Goal: Find specific page/section: Find specific page/section

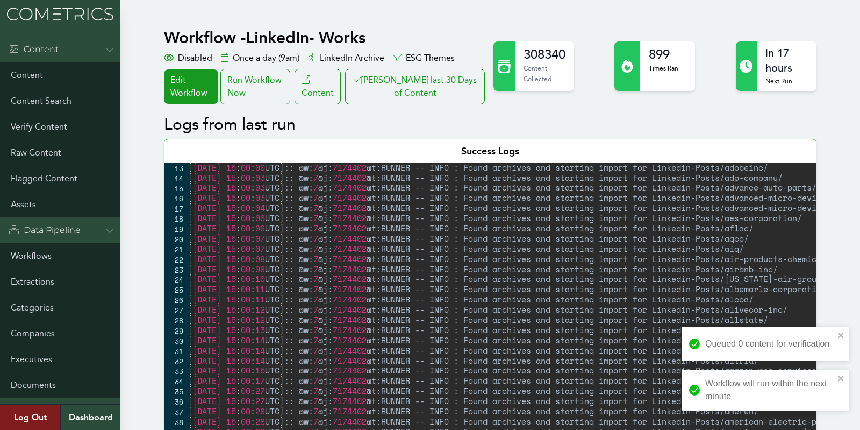
scroll to position [170, 0]
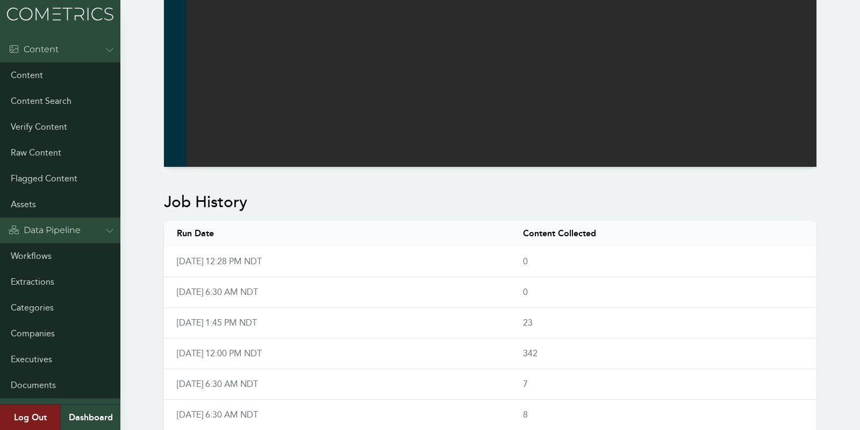
scroll to position [0, 0]
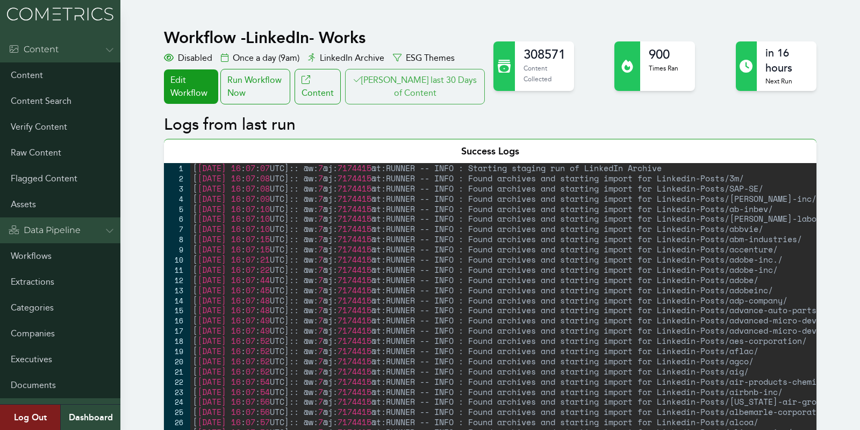
click at [419, 97] on button "[PERSON_NAME] last 30 Days of Content" at bounding box center [415, 86] width 140 height 35
